Goal: Check status

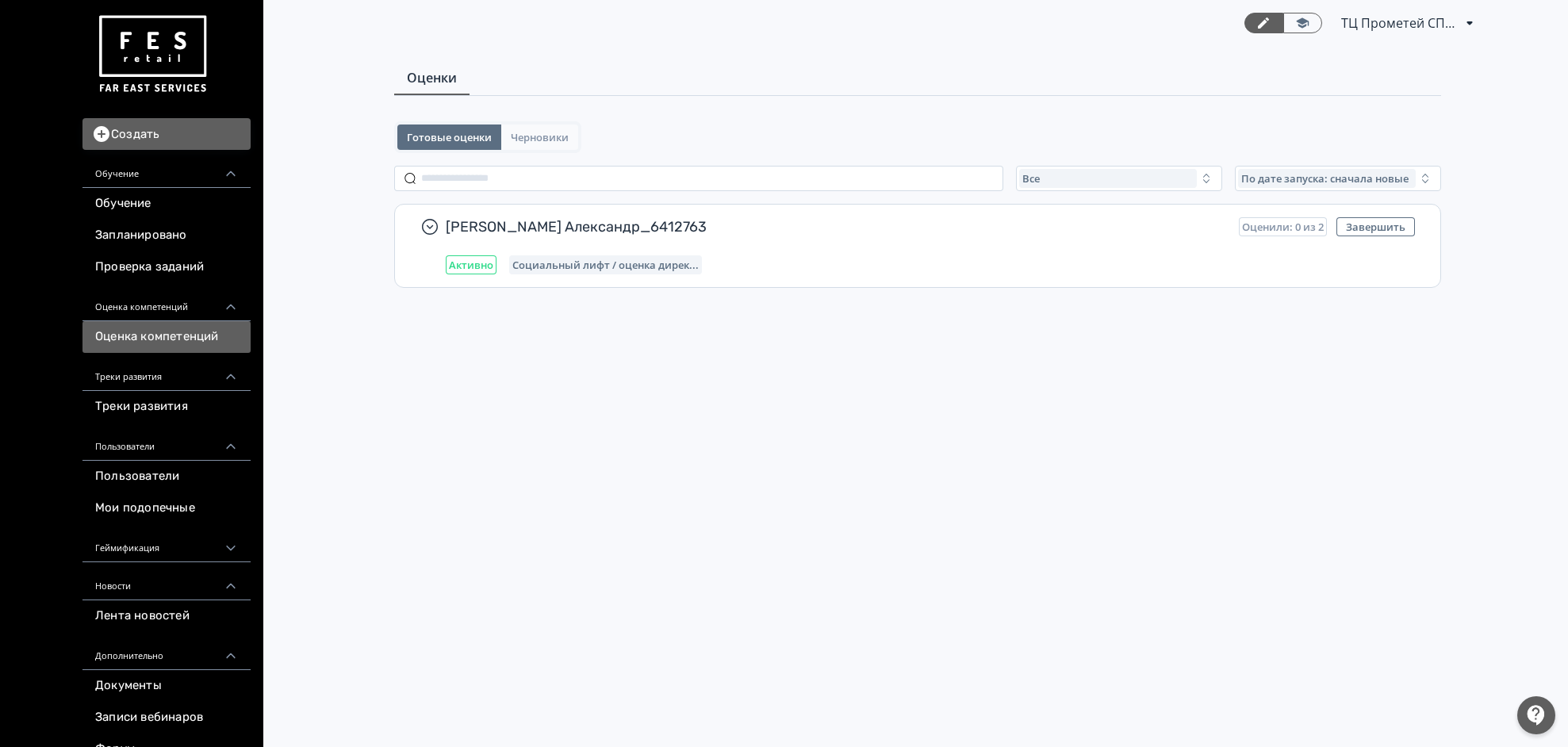
click at [560, 135] on span "Черновики" at bounding box center [540, 137] width 58 height 12
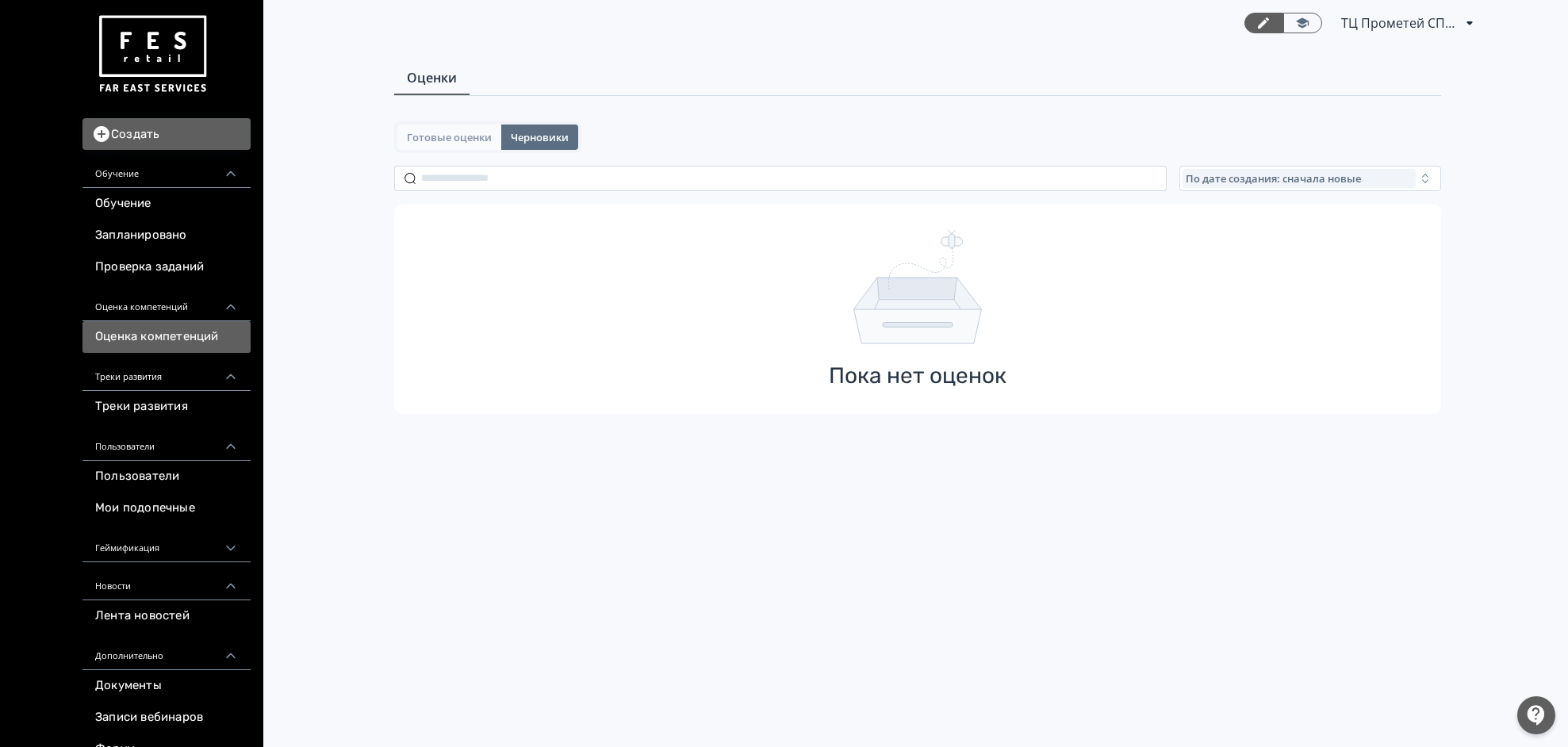
click at [490, 131] on span "Готовые оценки" at bounding box center [449, 137] width 85 height 12
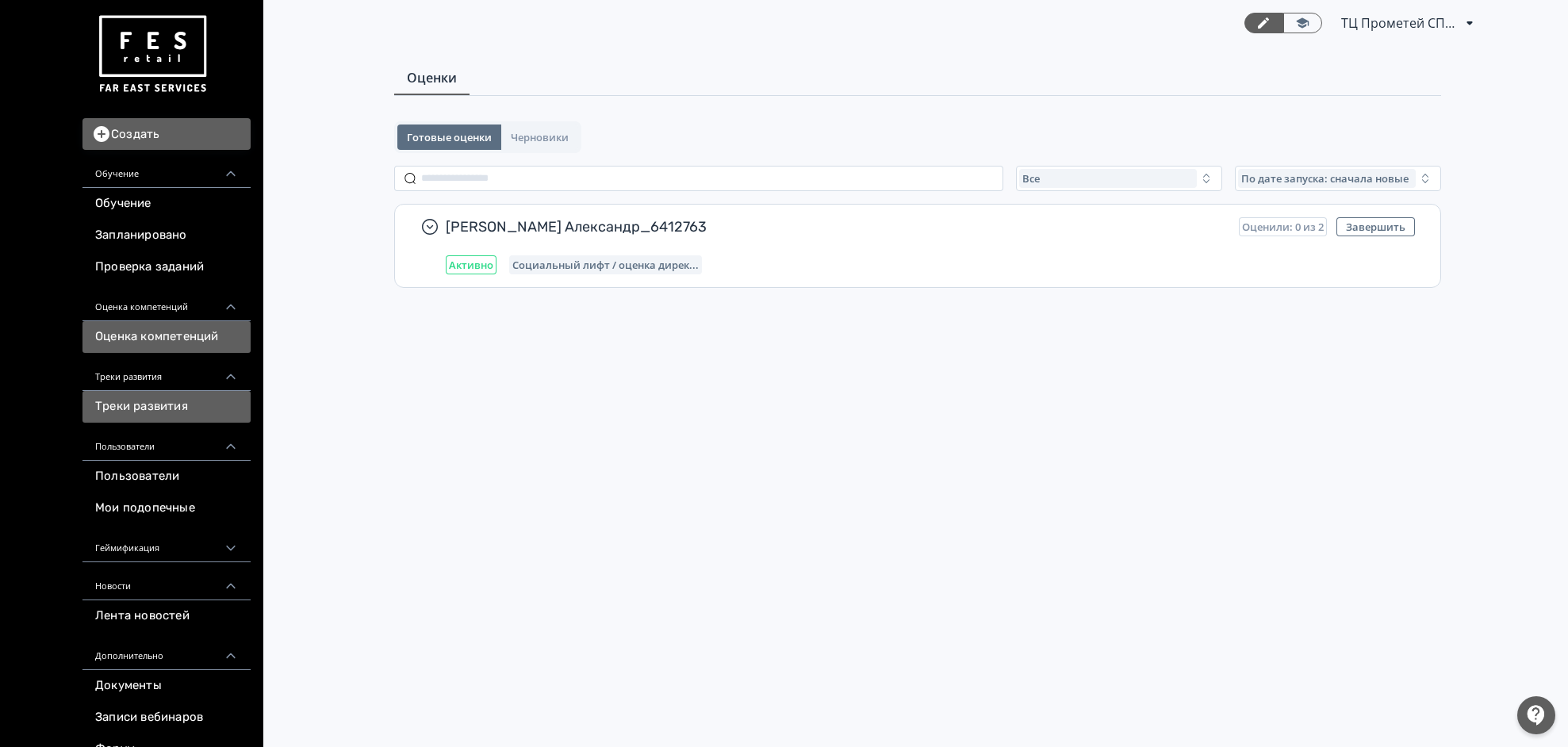
click at [188, 411] on link "Треки развития" at bounding box center [166, 406] width 168 height 32
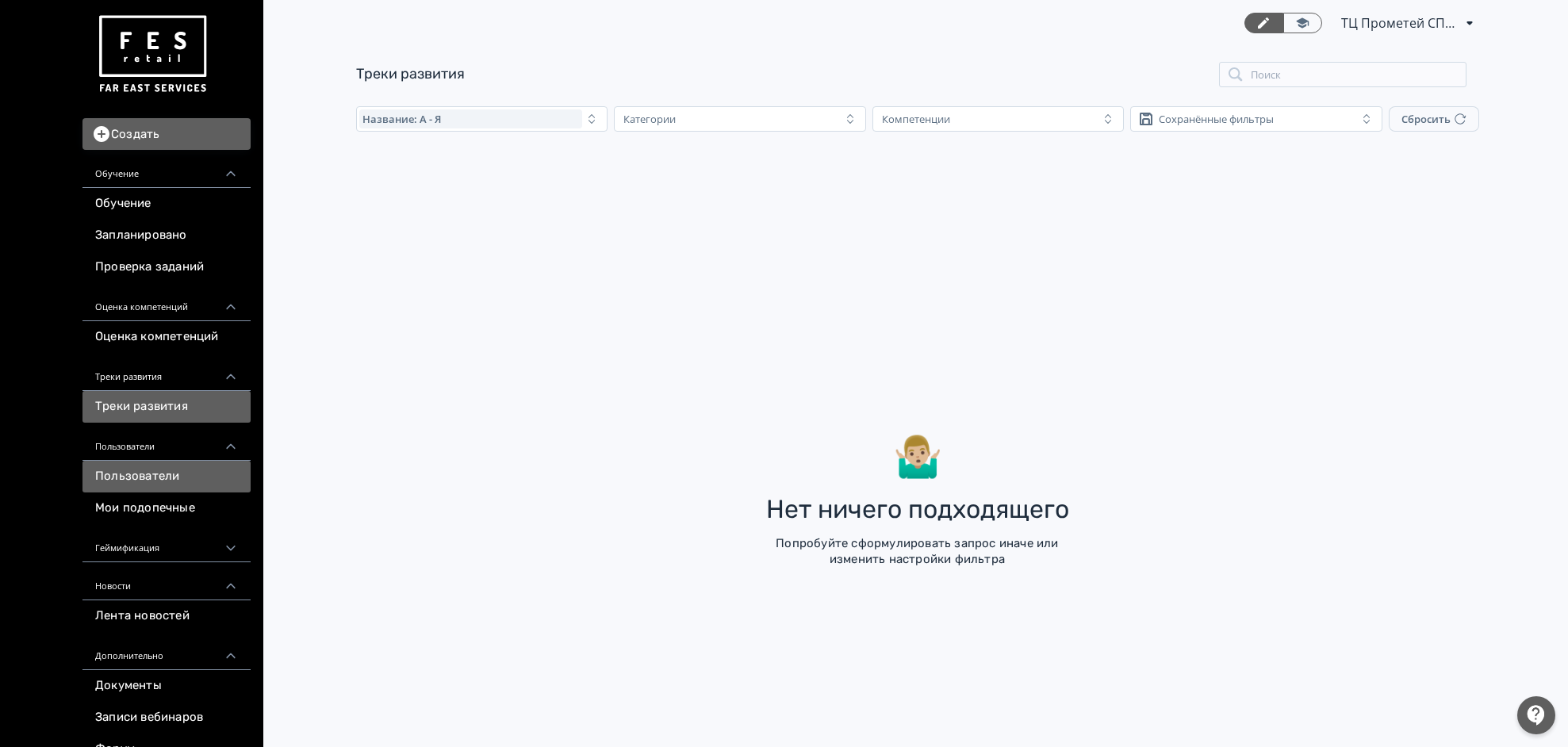
click at [181, 478] on link "Пользователи" at bounding box center [166, 476] width 168 height 32
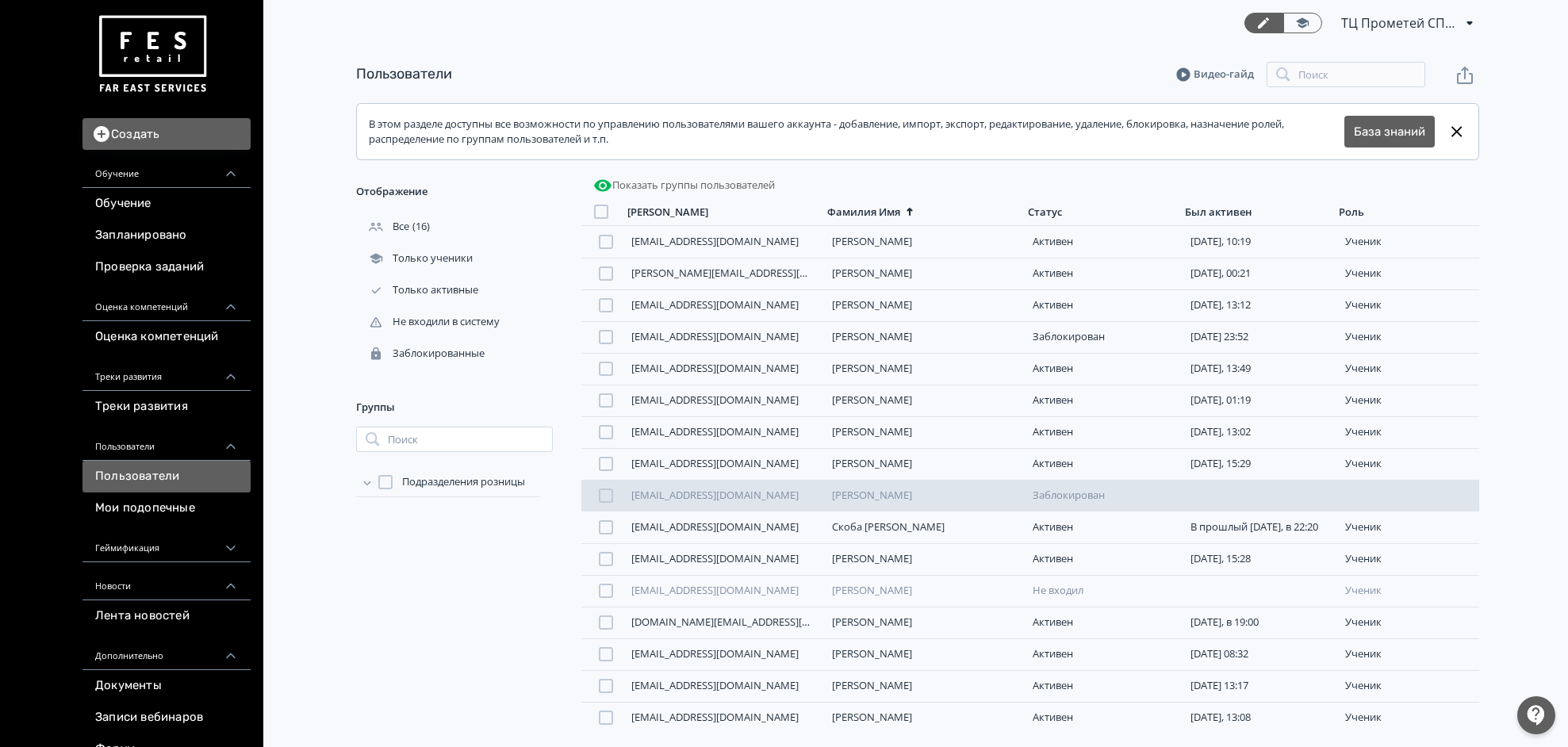
scroll to position [5, 0]
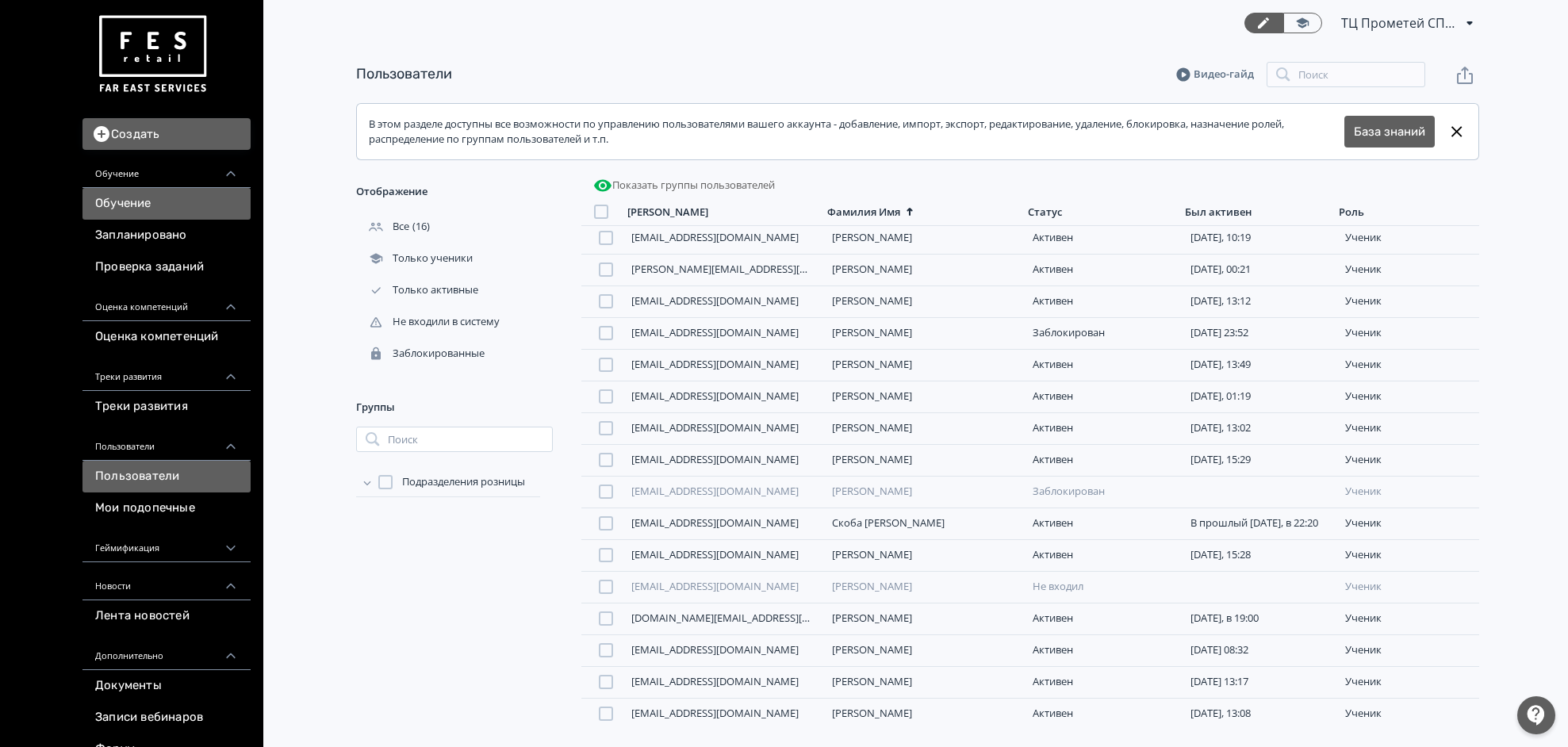
click at [153, 193] on link "Обучение" at bounding box center [166, 204] width 168 height 32
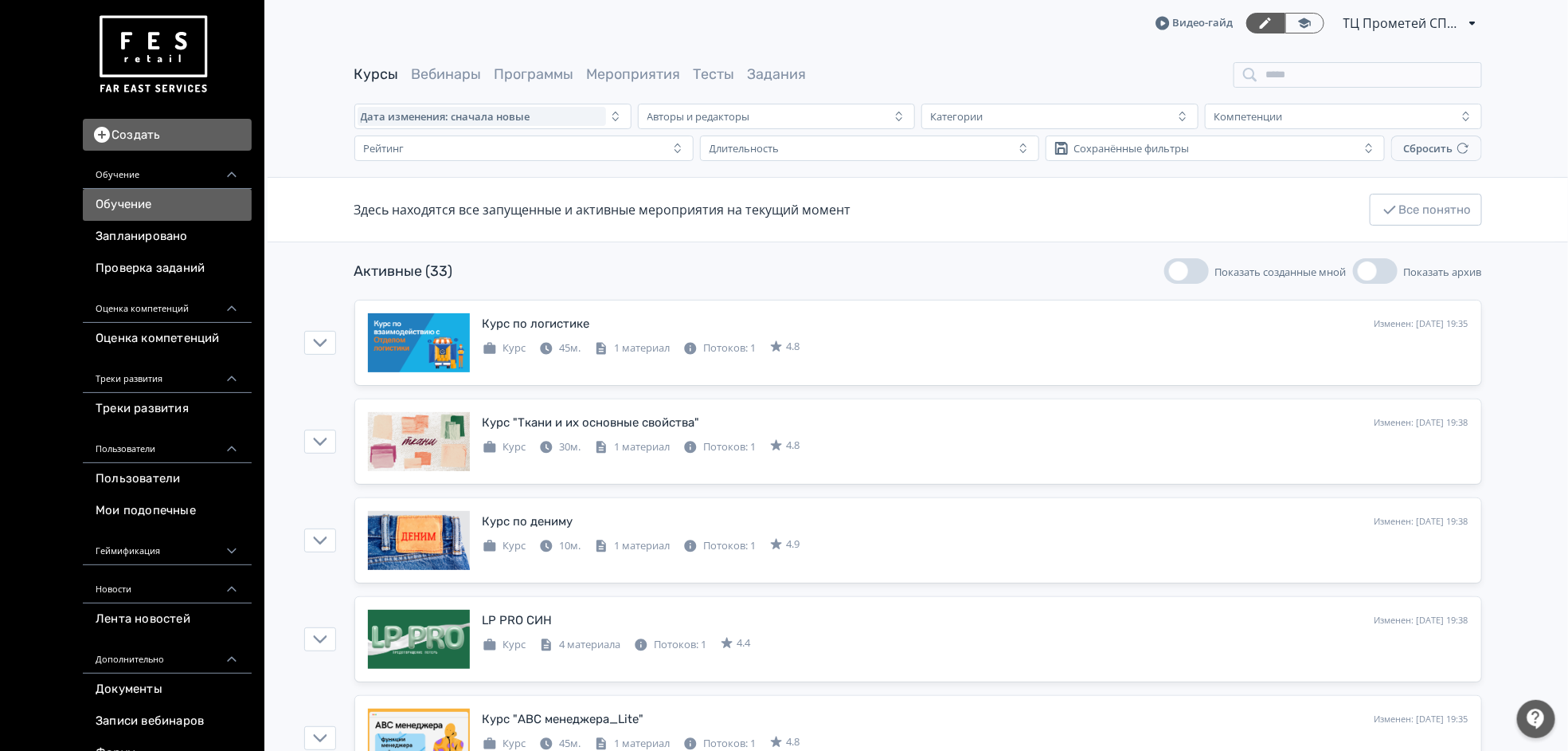
click at [207, 134] on button "Создать" at bounding box center [167, 134] width 169 height 32
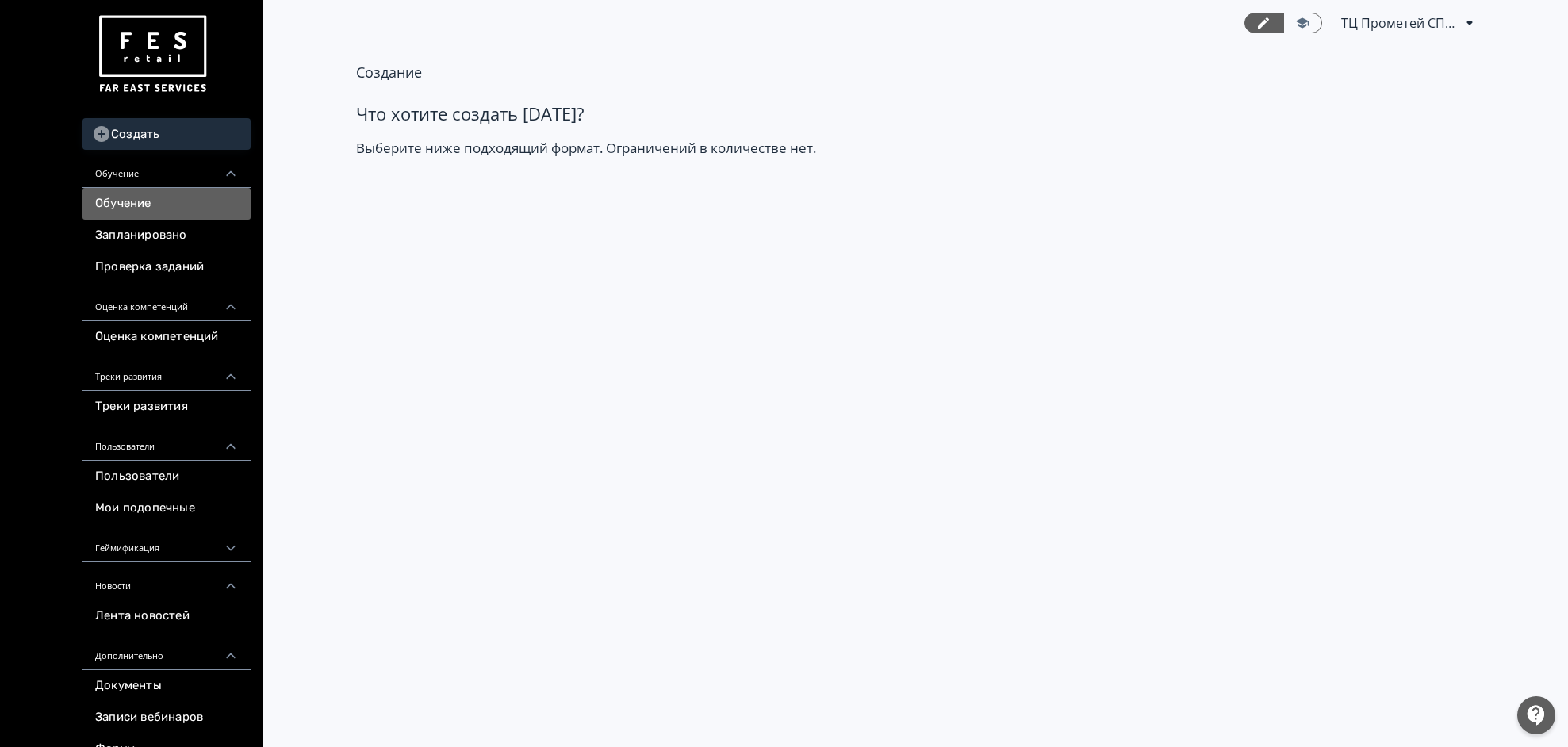
click at [167, 207] on link "Обучение" at bounding box center [166, 204] width 168 height 32
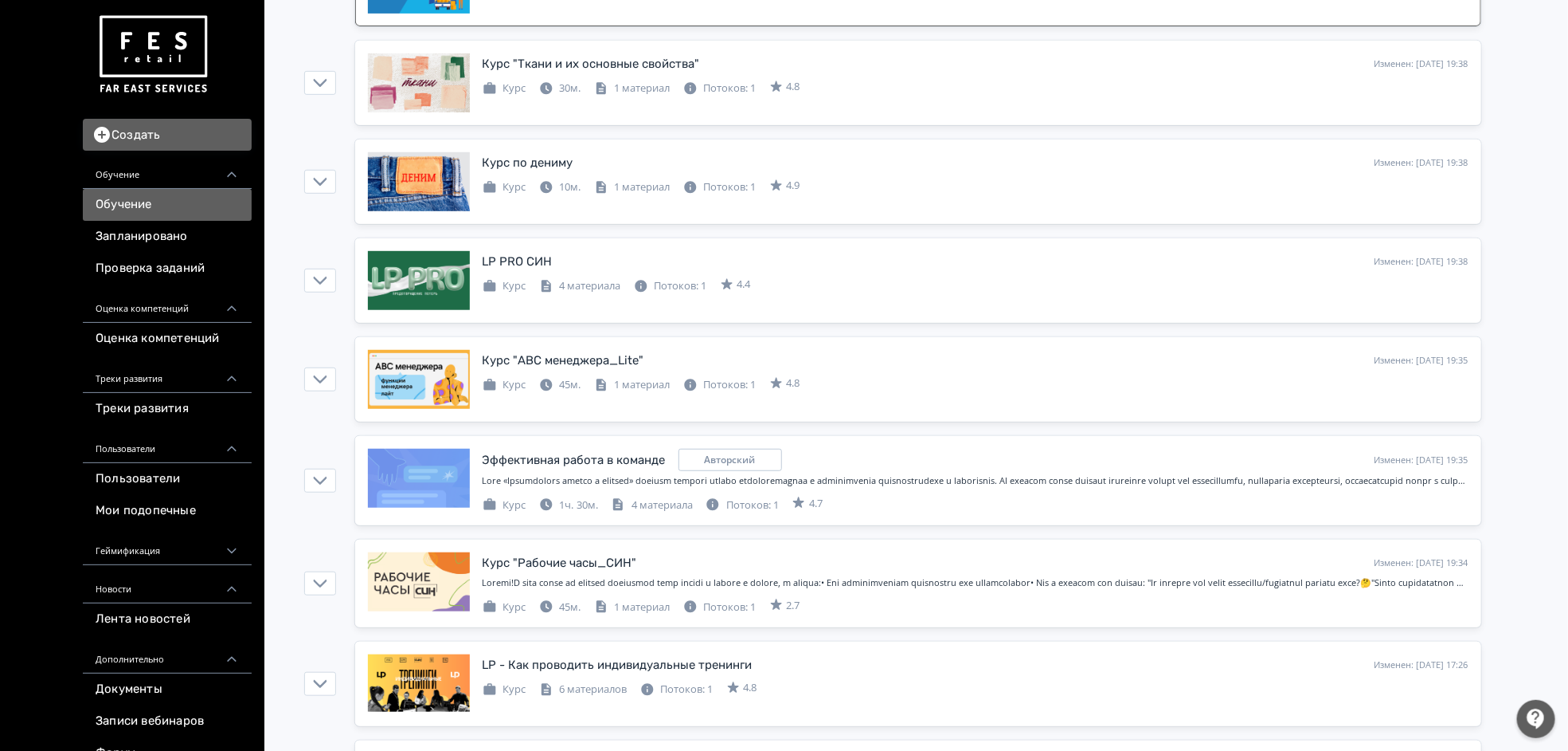
scroll to position [598, 0]
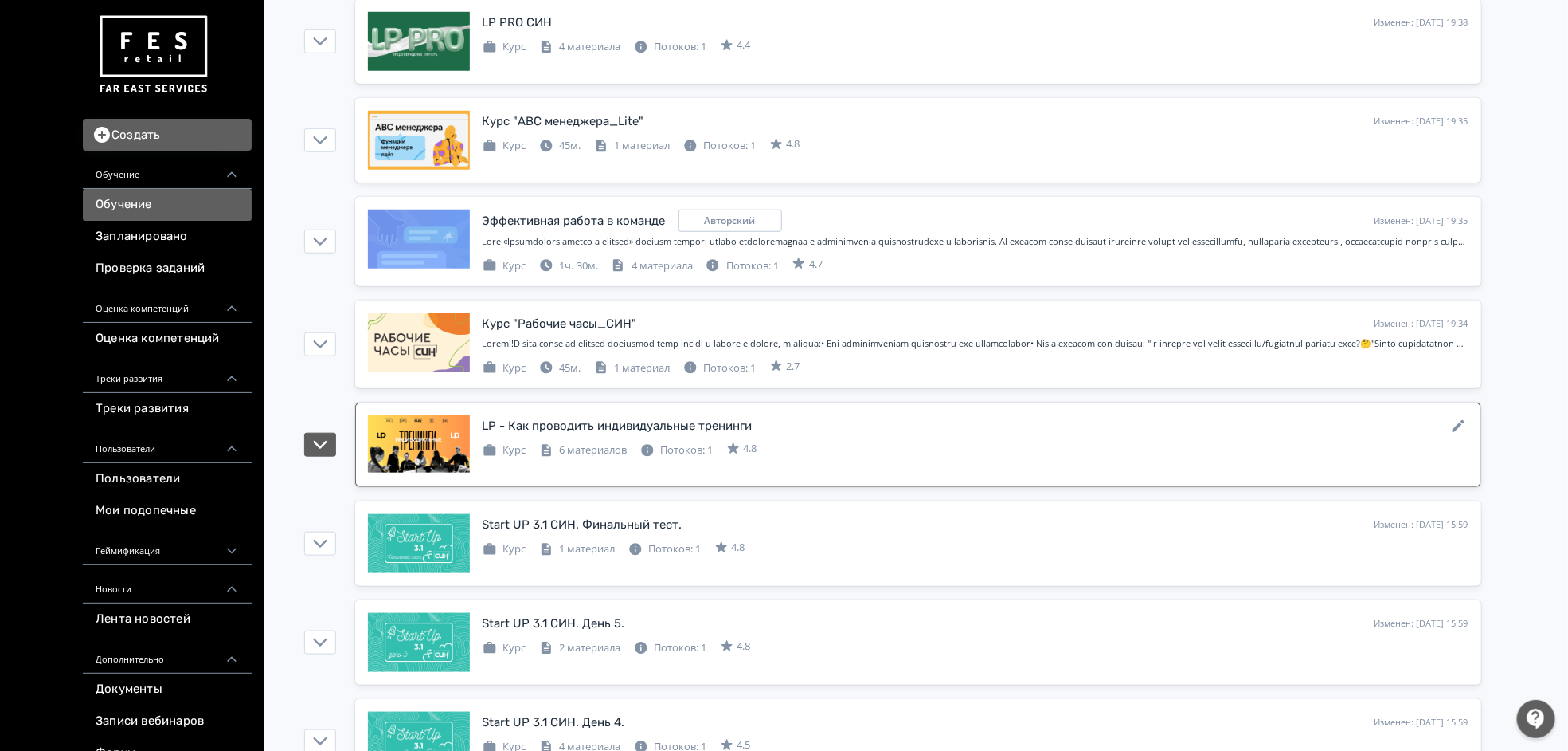
click at [550, 435] on div "LP - Как проводить индивидуальные тренинги" at bounding box center [617, 426] width 270 height 18
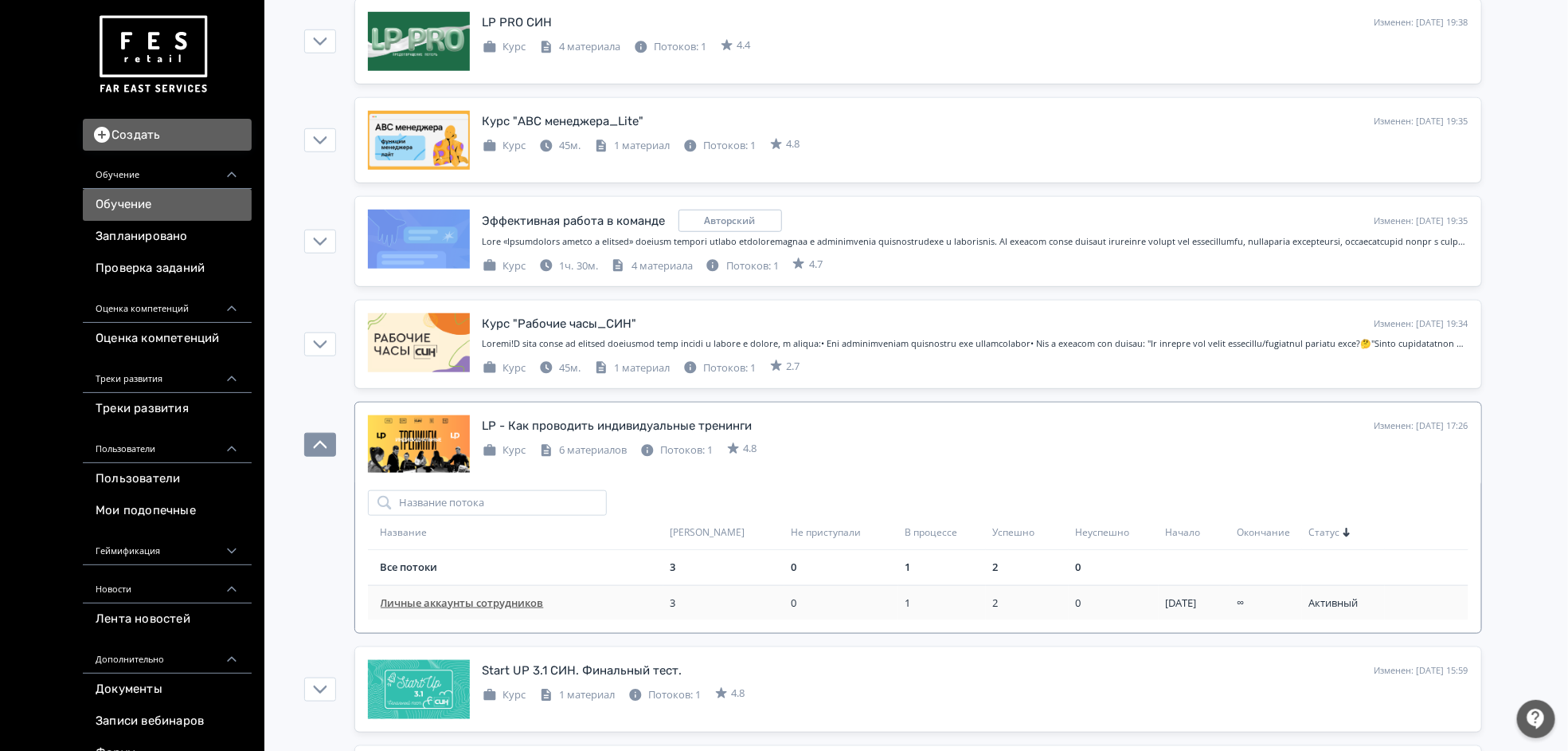
click at [547, 620] on td "Личные аккаунты сотрудников" at bounding box center [517, 603] width 297 height 35
click at [417, 611] on span "Личные аккаунты сотрудников" at bounding box center [522, 603] width 283 height 16
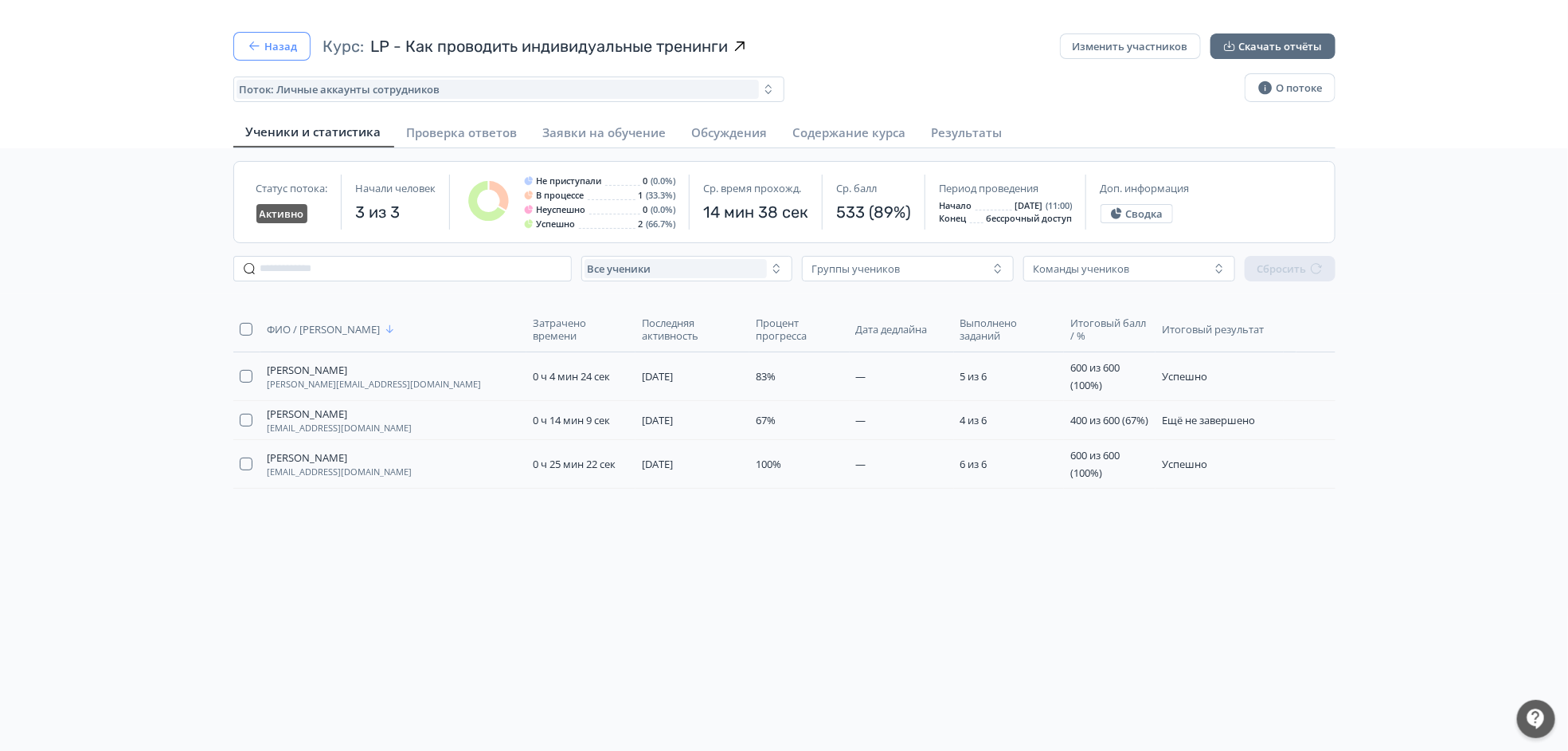
click at [280, 46] on button "Назад" at bounding box center [272, 46] width 77 height 28
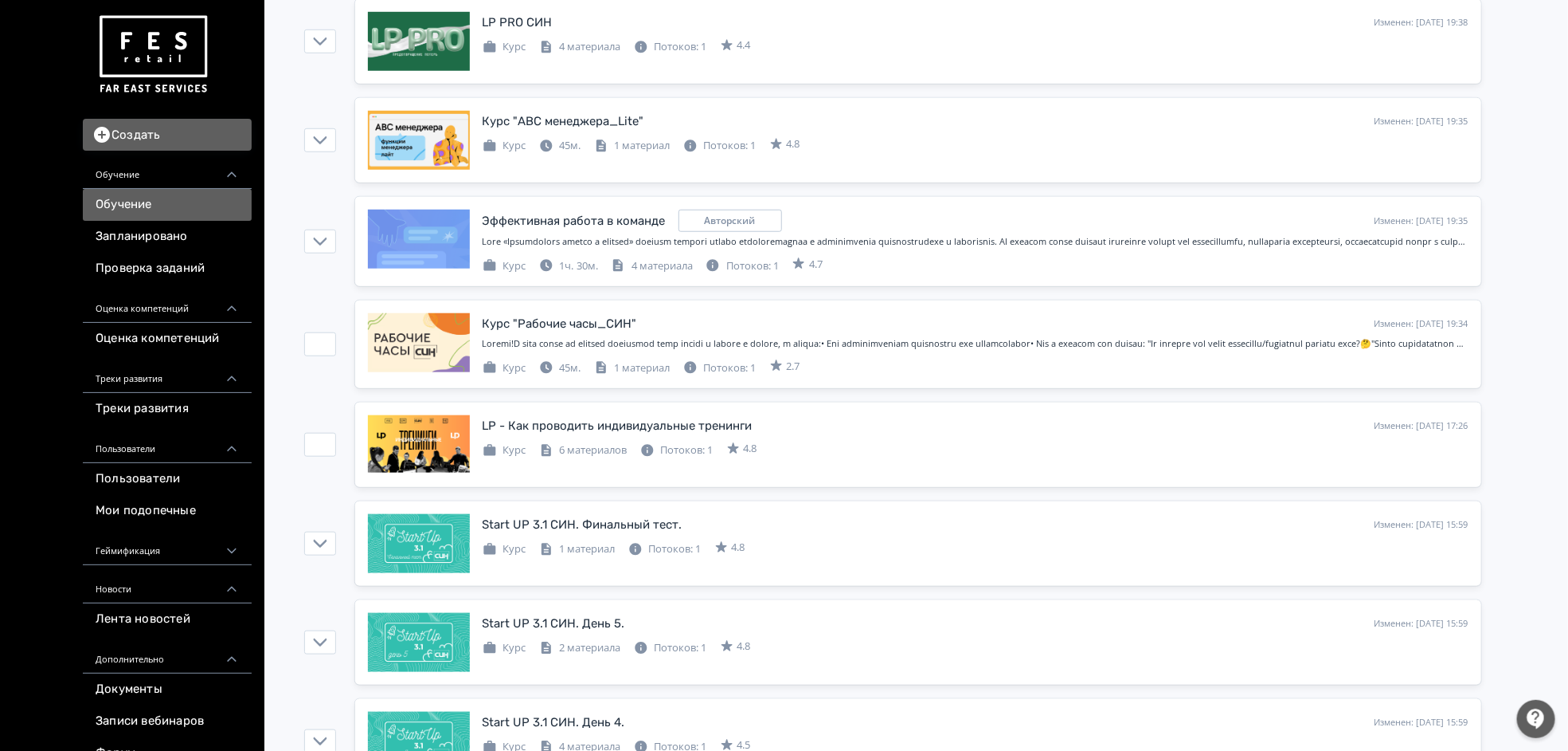
scroll to position [717, 0]
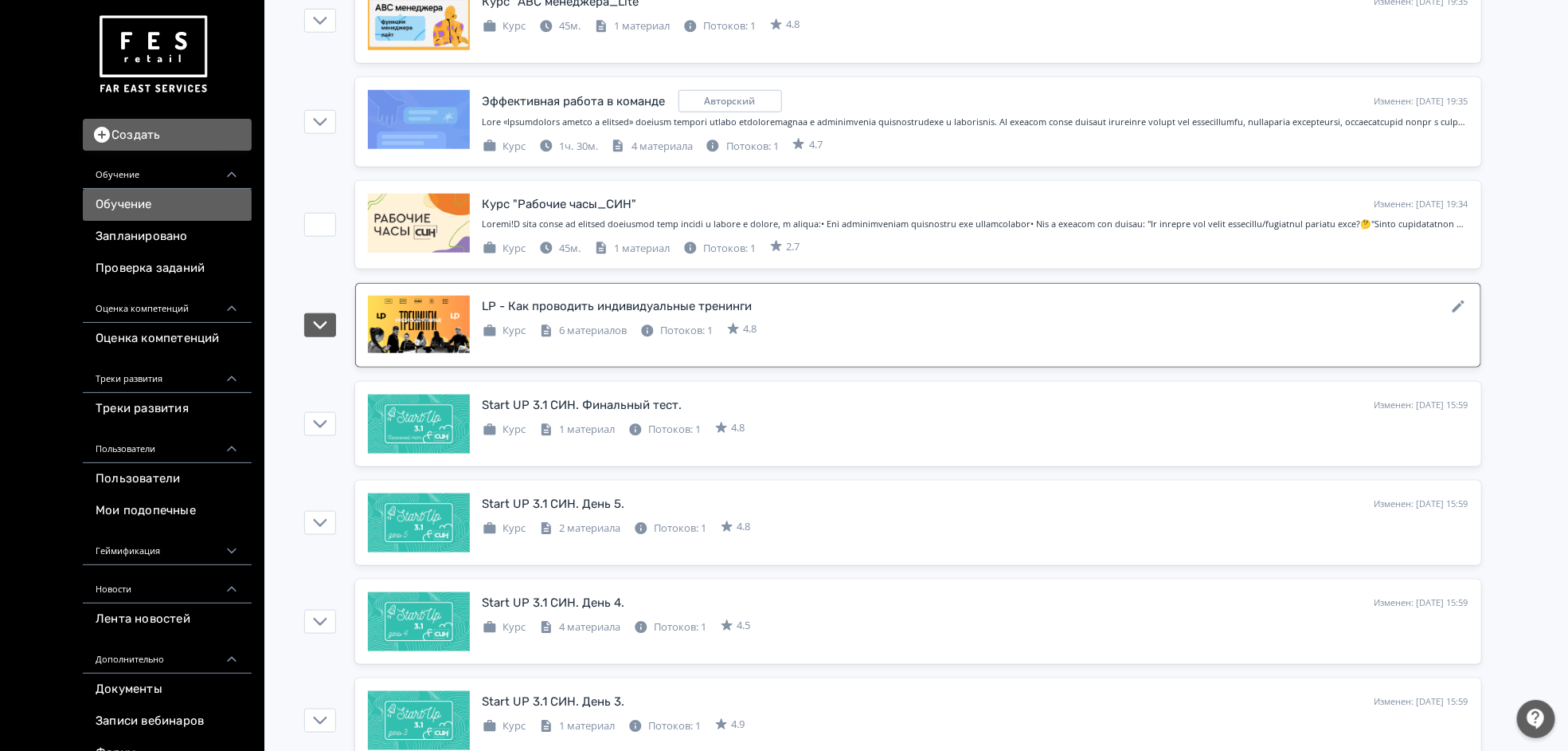
click at [587, 316] on div "LP - Как проводить индивидуальные тренинги" at bounding box center [617, 307] width 270 height 18
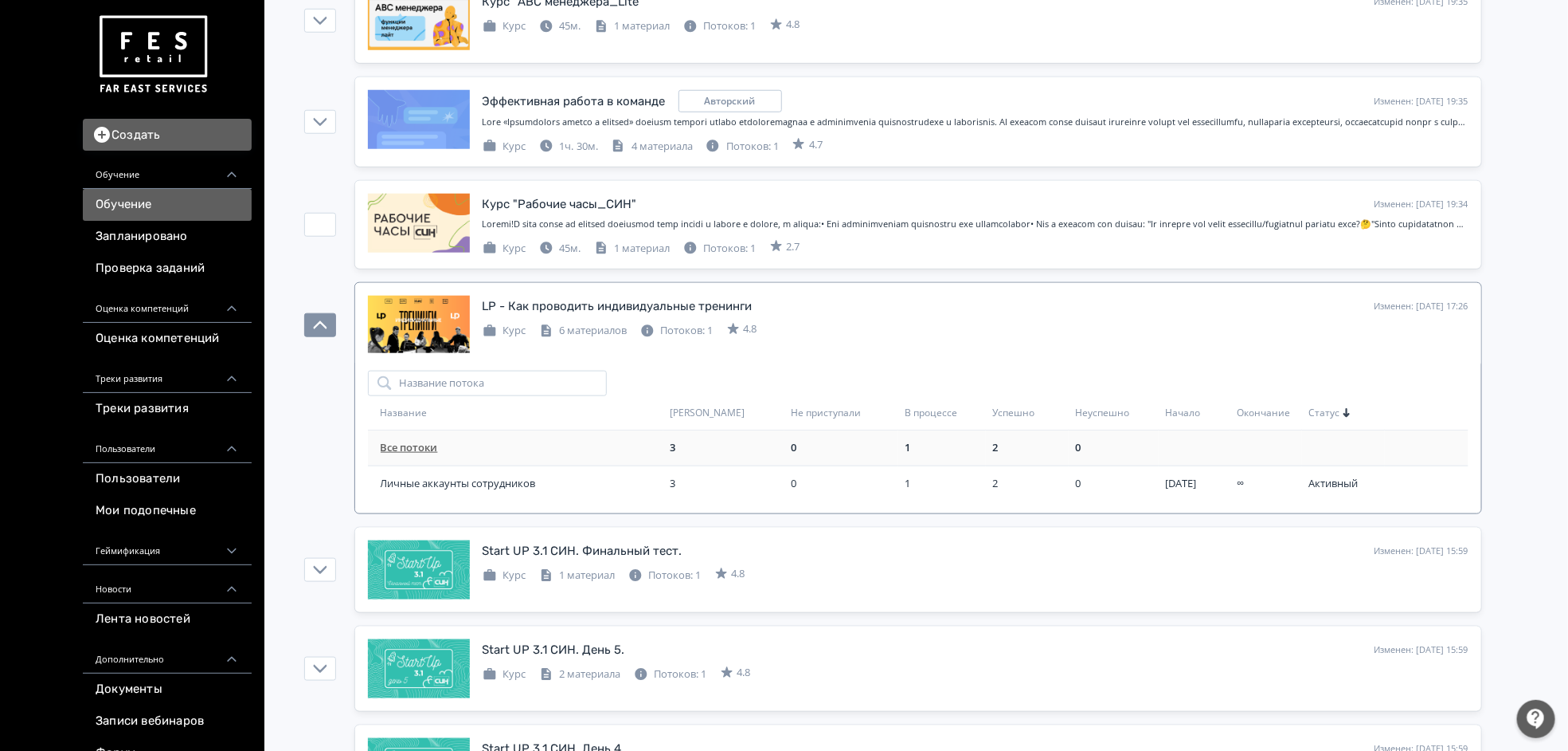
click at [422, 454] on link "Все потоки" at bounding box center [409, 447] width 57 height 14
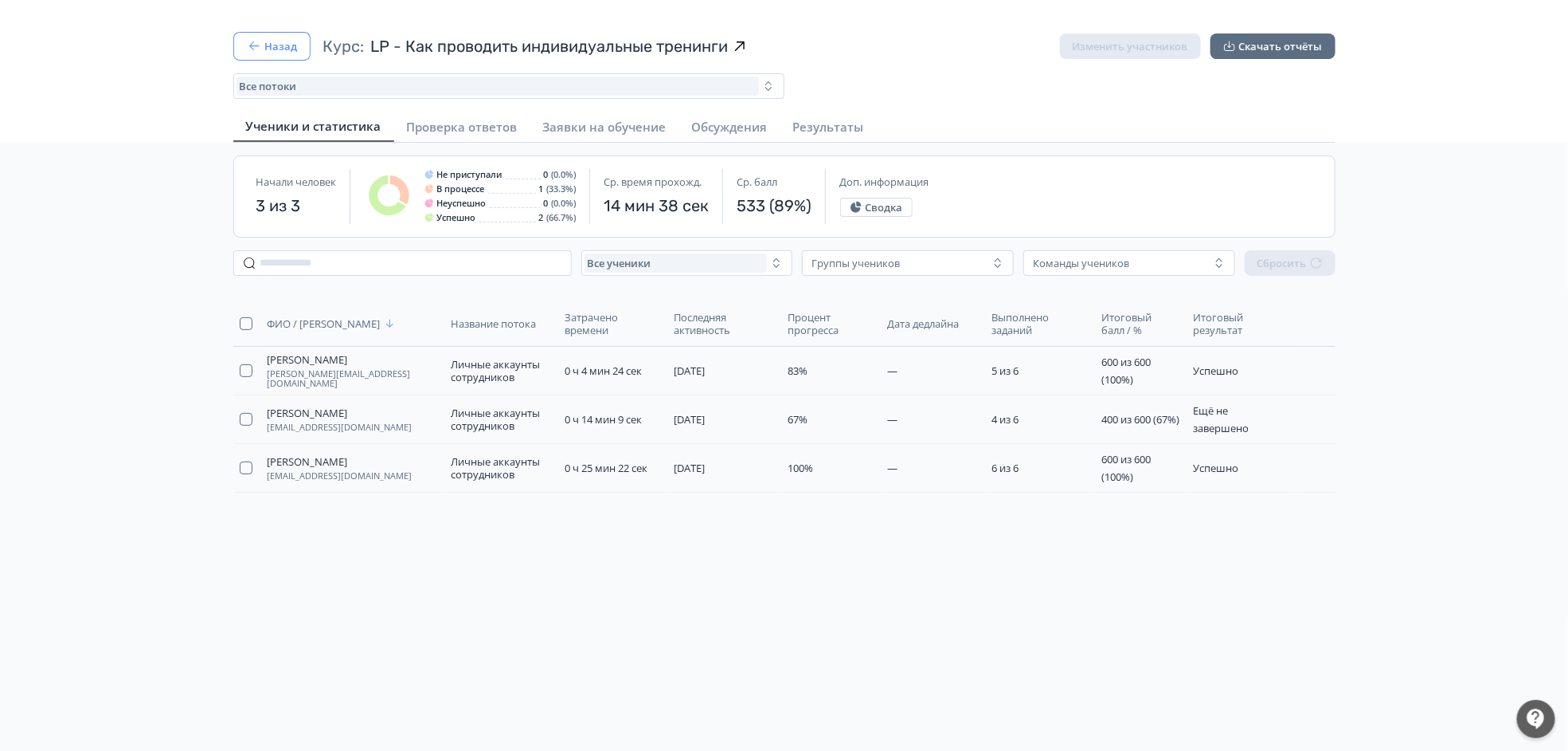
click at [256, 53] on icon "button" at bounding box center [253, 46] width 16 height 16
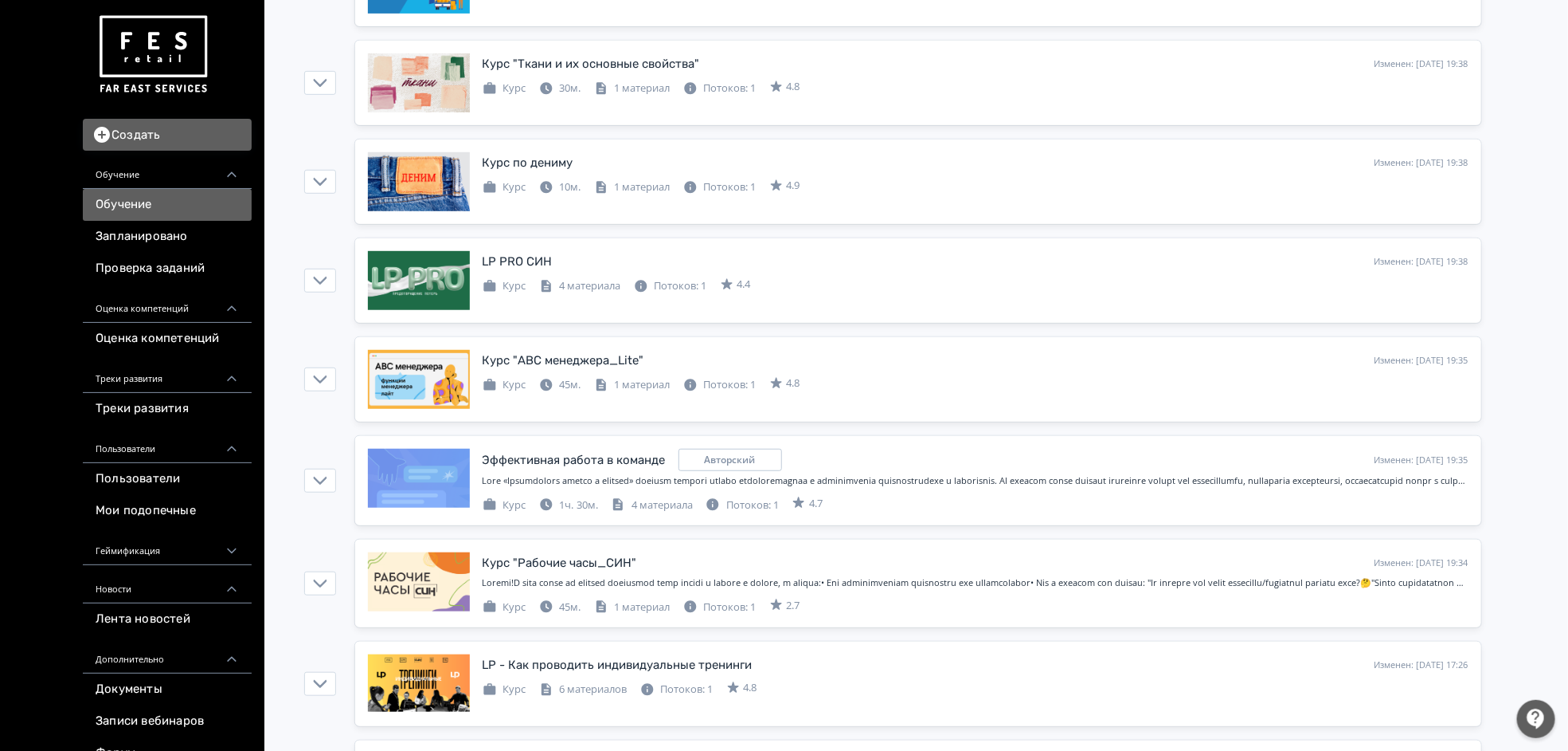
scroll to position [717, 0]
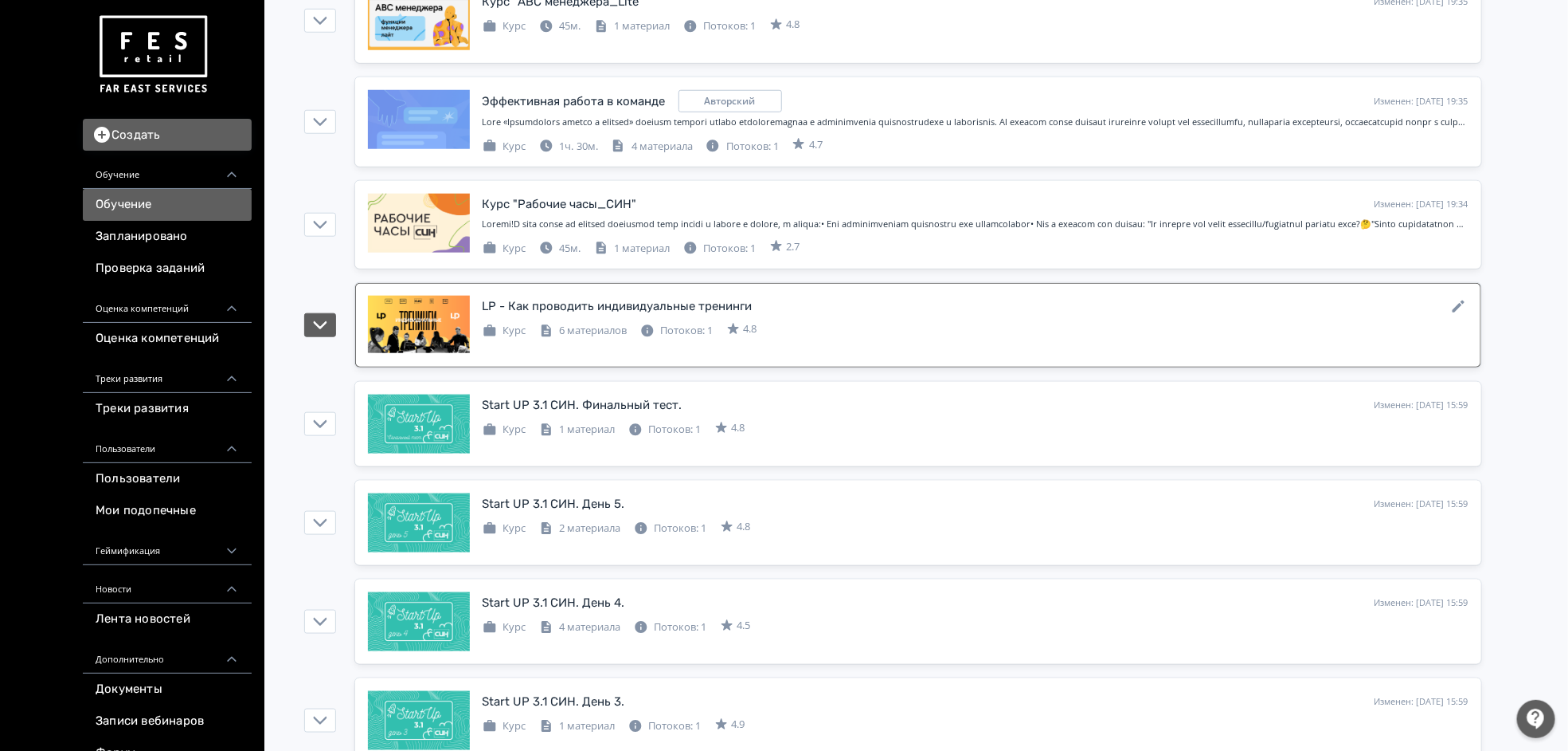
click at [633, 316] on div "LP - Как проводить индивидуальные тренинги" at bounding box center [617, 307] width 270 height 18
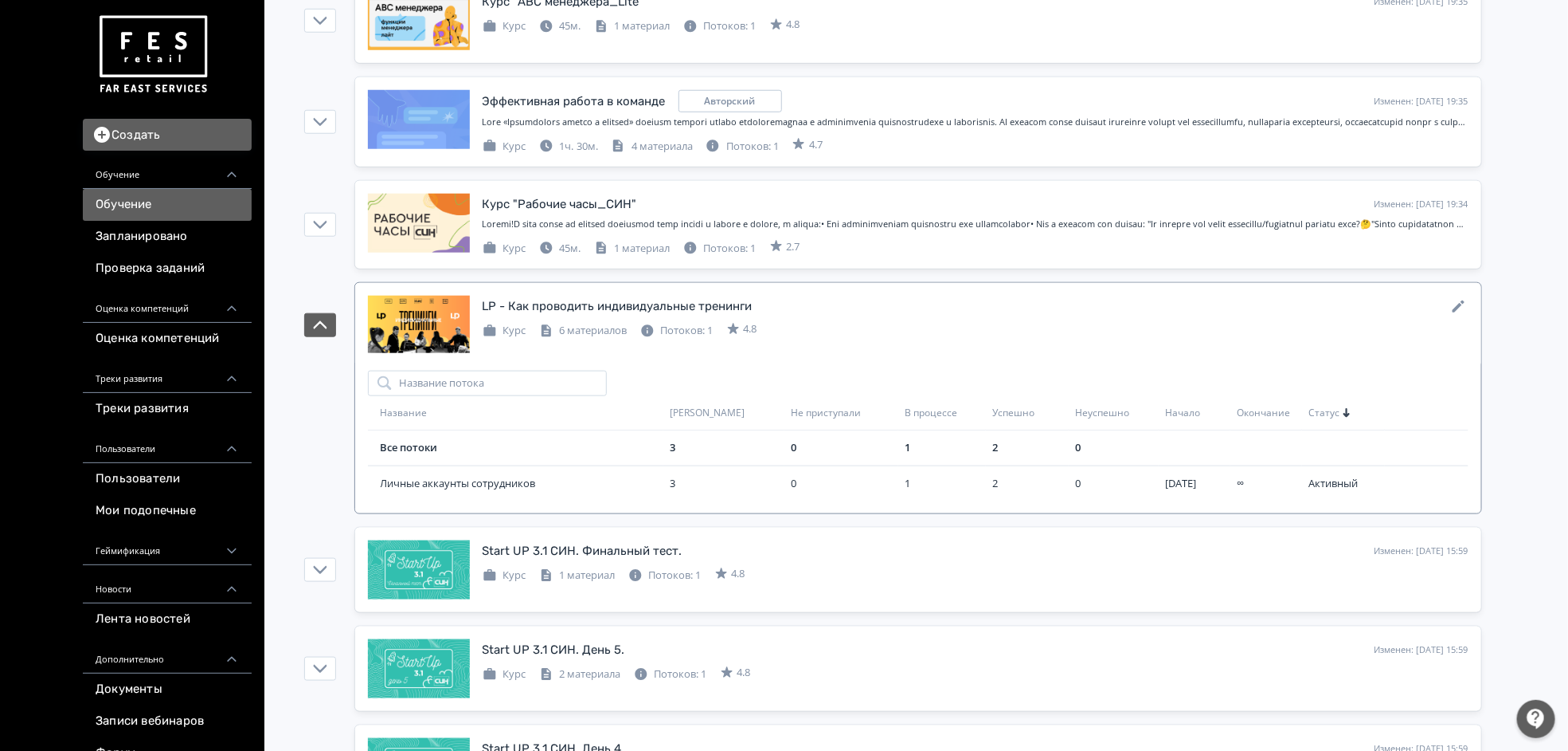
scroll to position [837, 0]
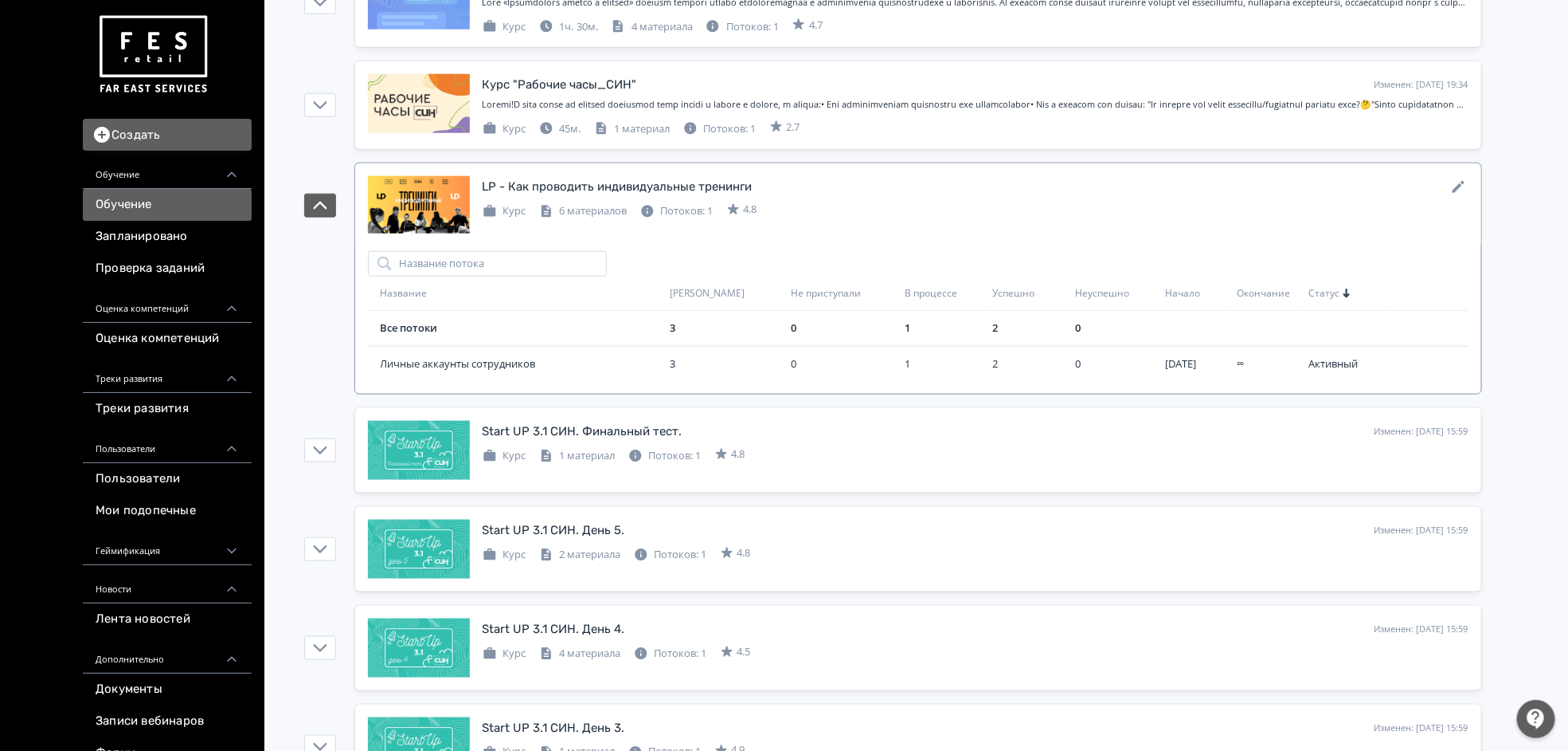
click at [440, 213] on div at bounding box center [419, 205] width 102 height 59
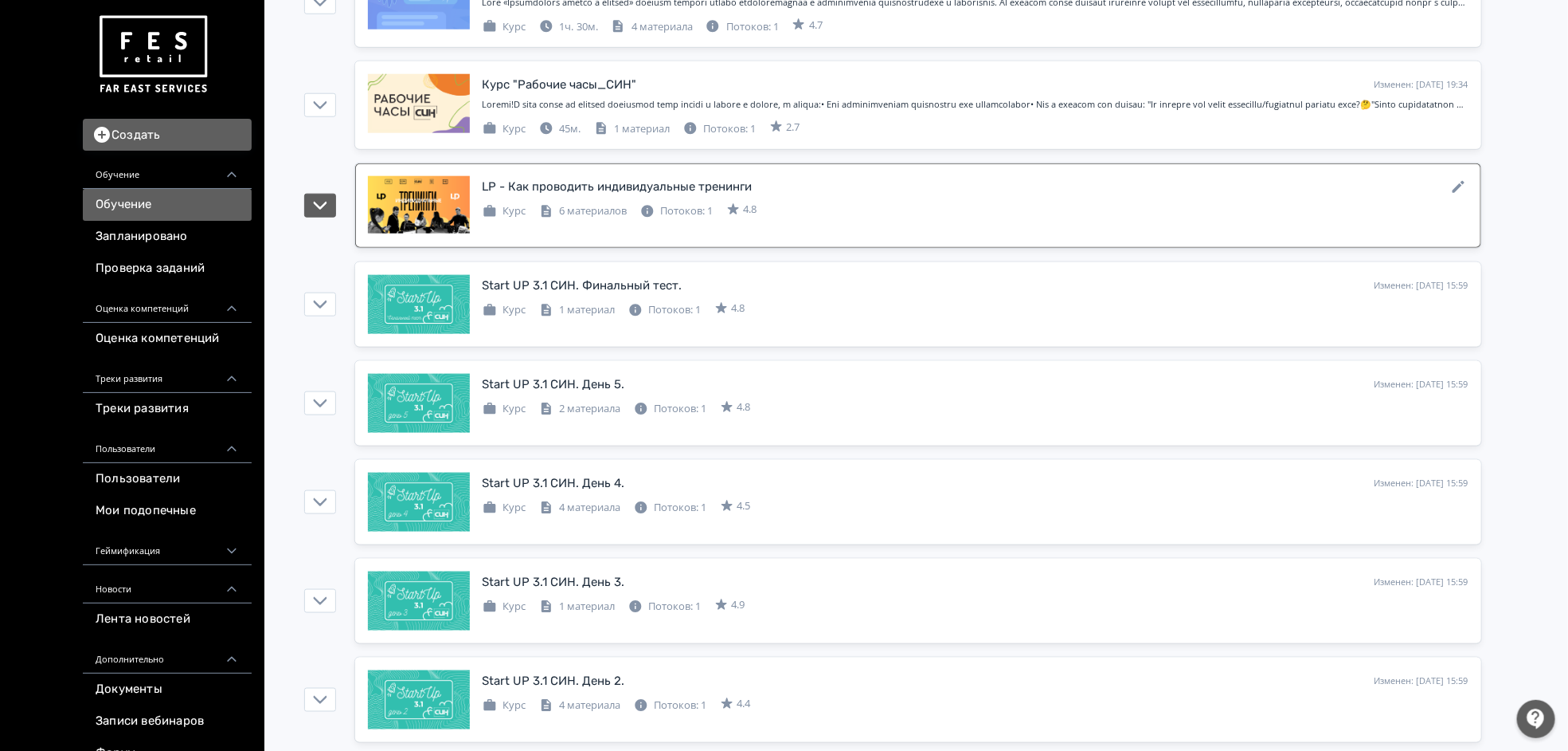
click at [440, 213] on div at bounding box center [419, 205] width 102 height 59
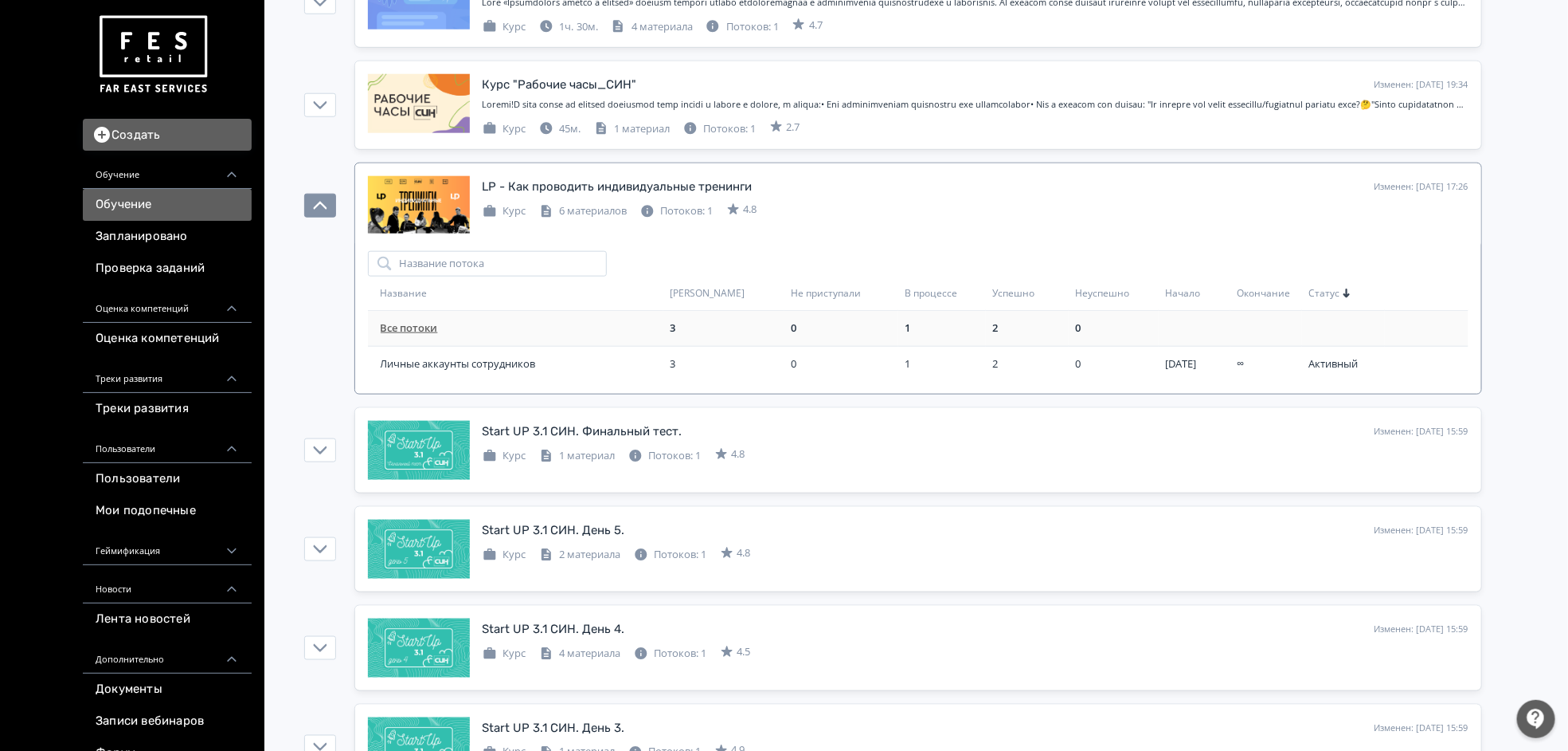
click at [407, 333] on link "Все потоки" at bounding box center [409, 327] width 57 height 14
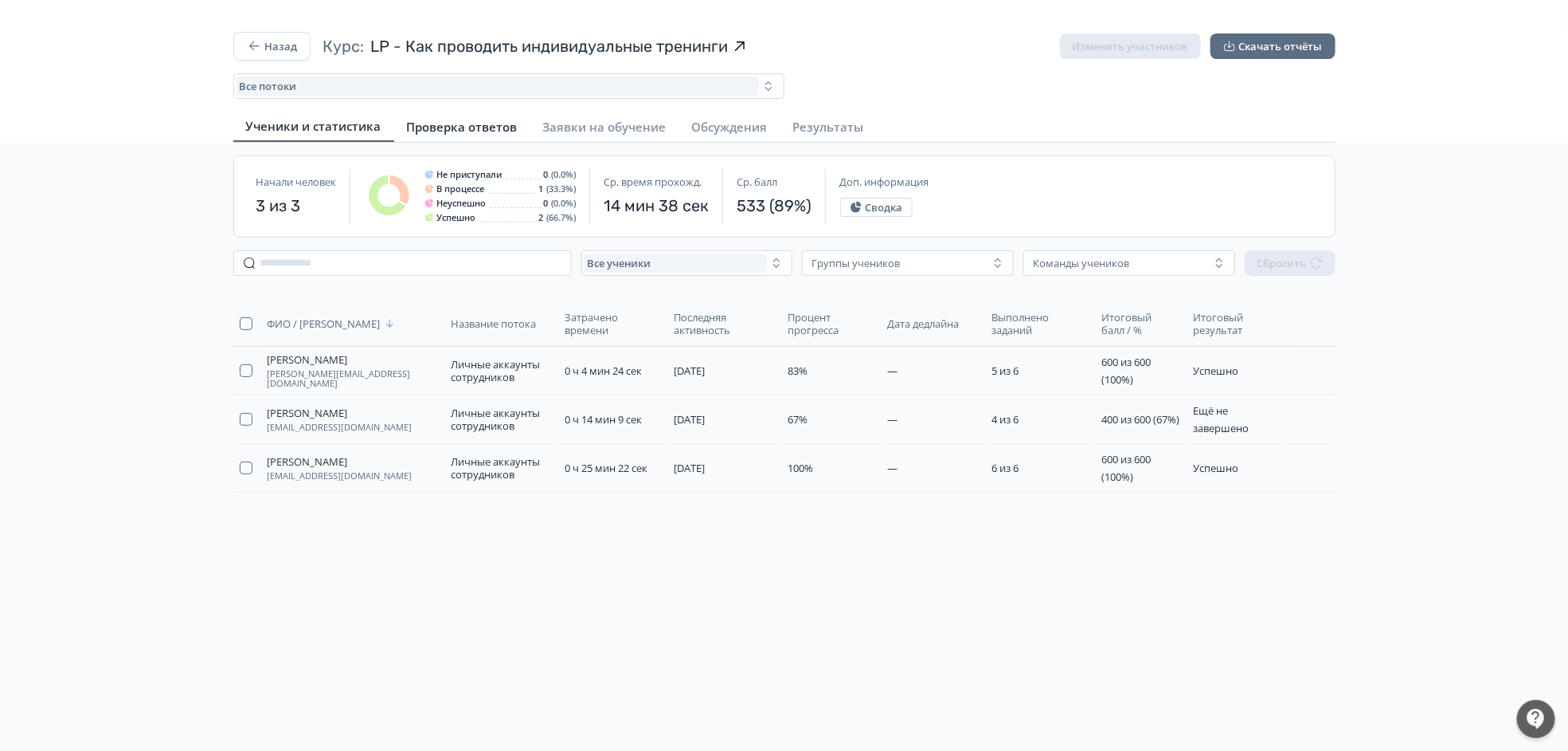
click at [486, 127] on span "Проверка ответов" at bounding box center [462, 126] width 111 height 16
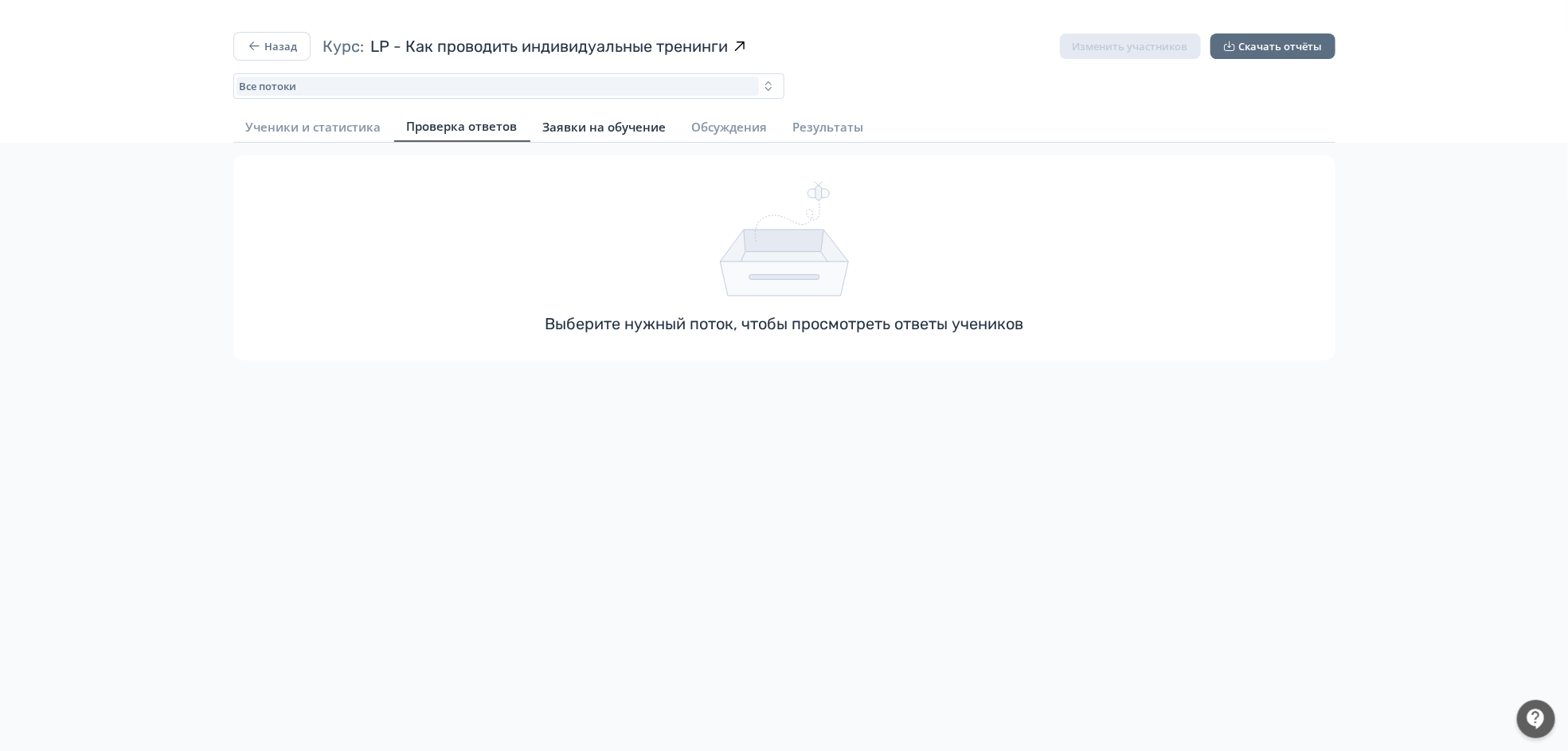
click at [592, 122] on span "Заявки на обучение" at bounding box center [605, 126] width 123 height 16
